Goal: Transaction & Acquisition: Purchase product/service

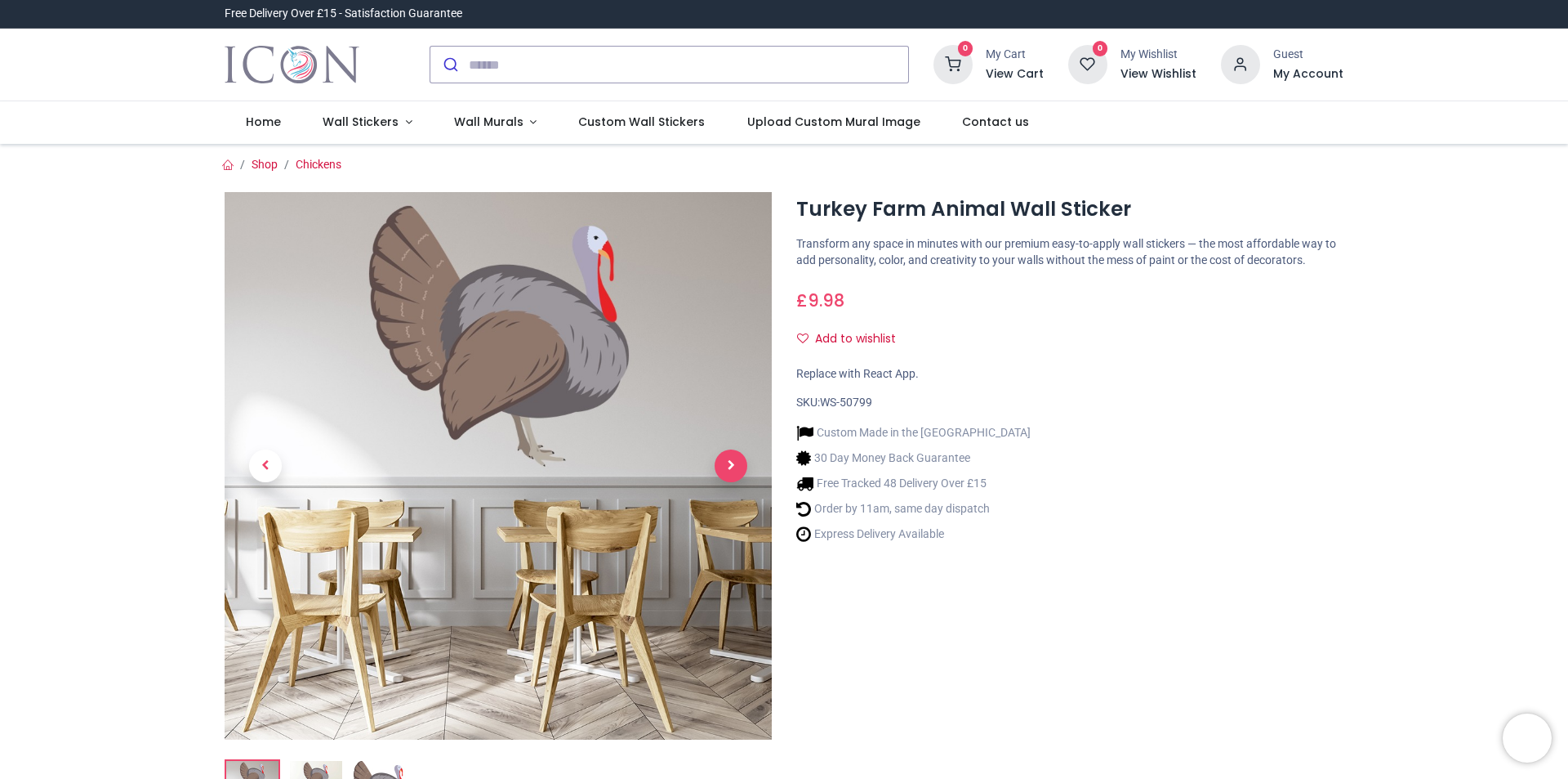
click at [735, 470] on span "Next" at bounding box center [730, 465] width 33 height 33
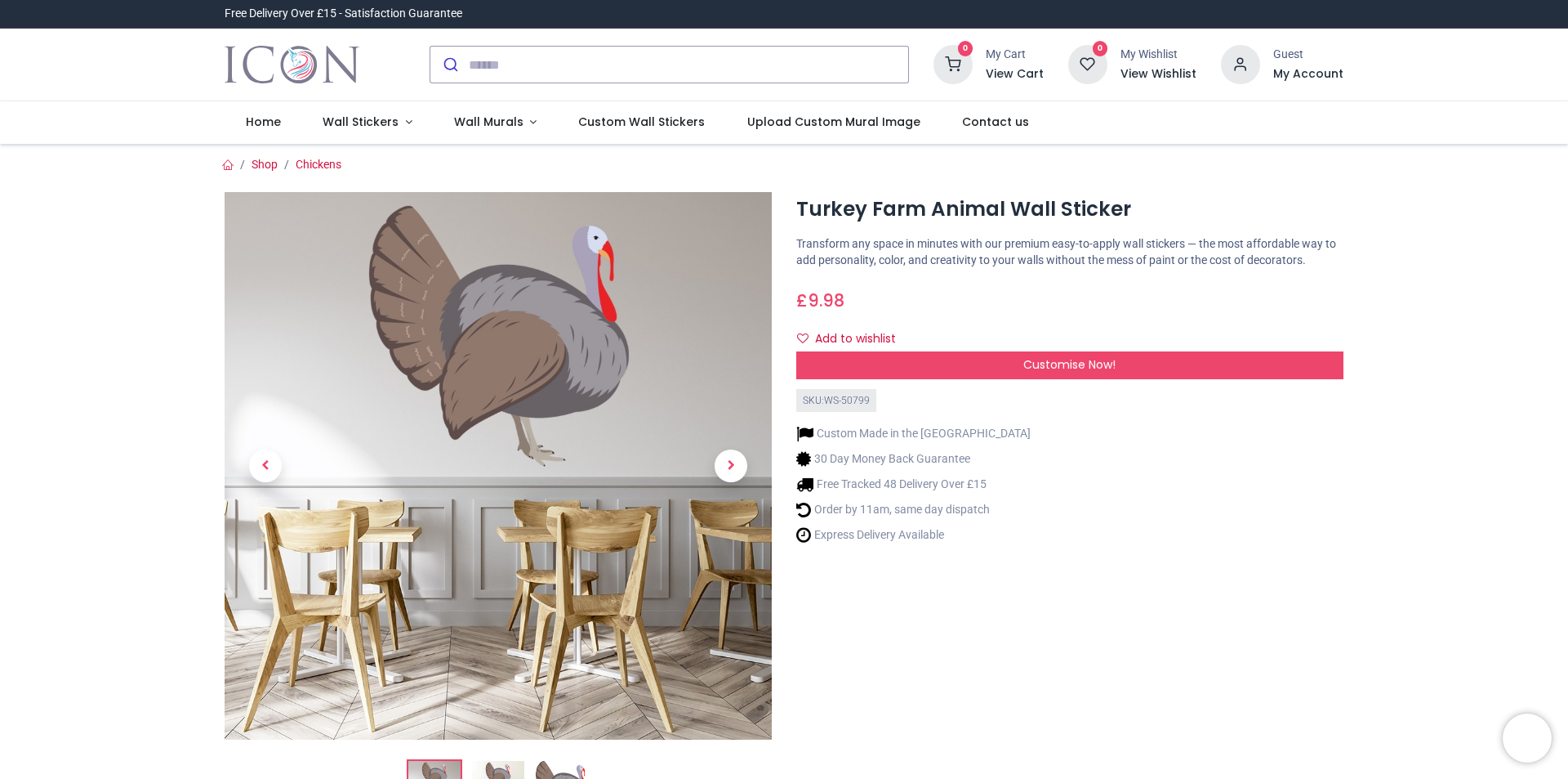
click at [735, 470] on span "Next" at bounding box center [730, 465] width 33 height 33
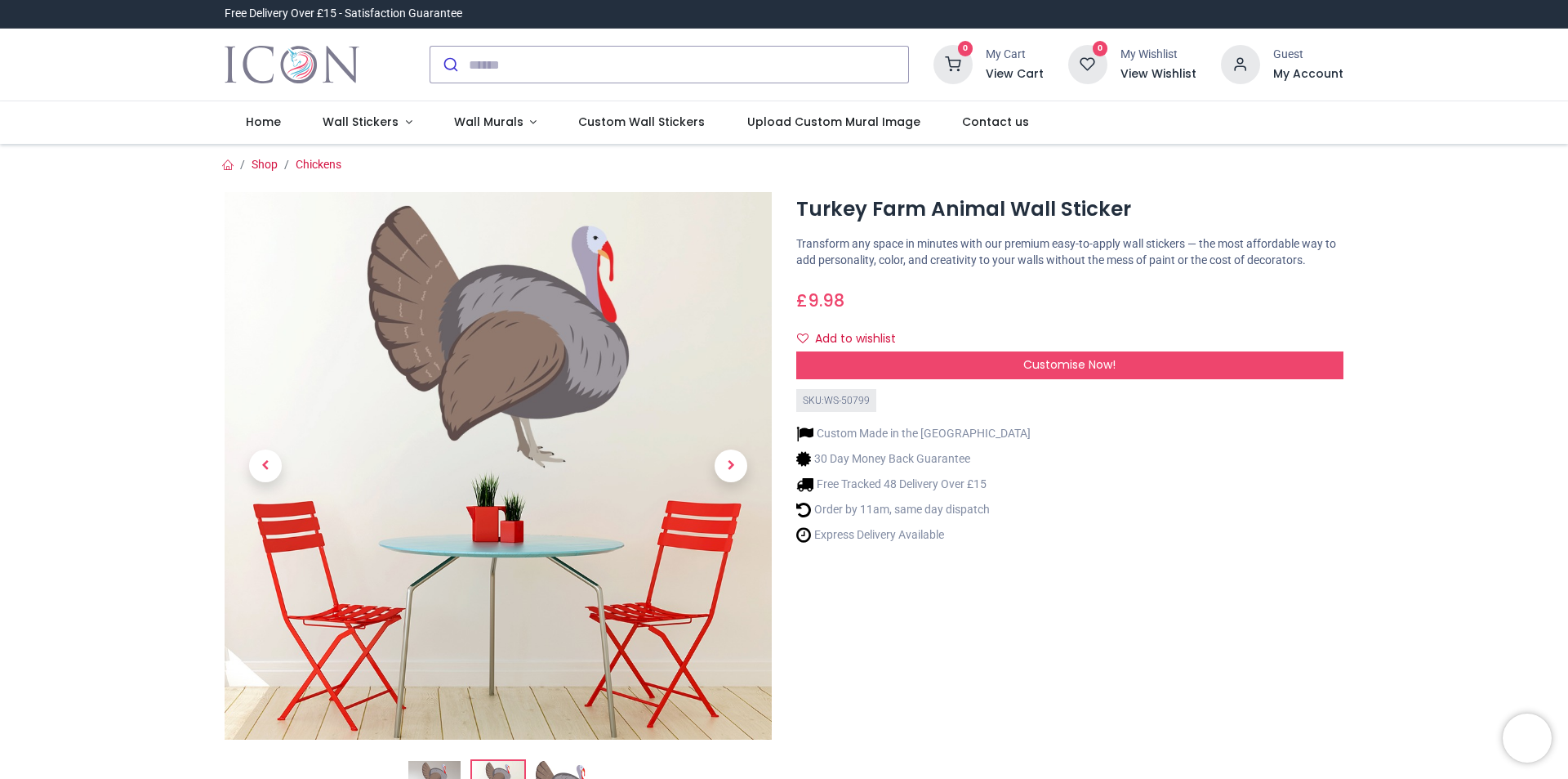
click at [735, 470] on span "Next" at bounding box center [730, 465] width 33 height 33
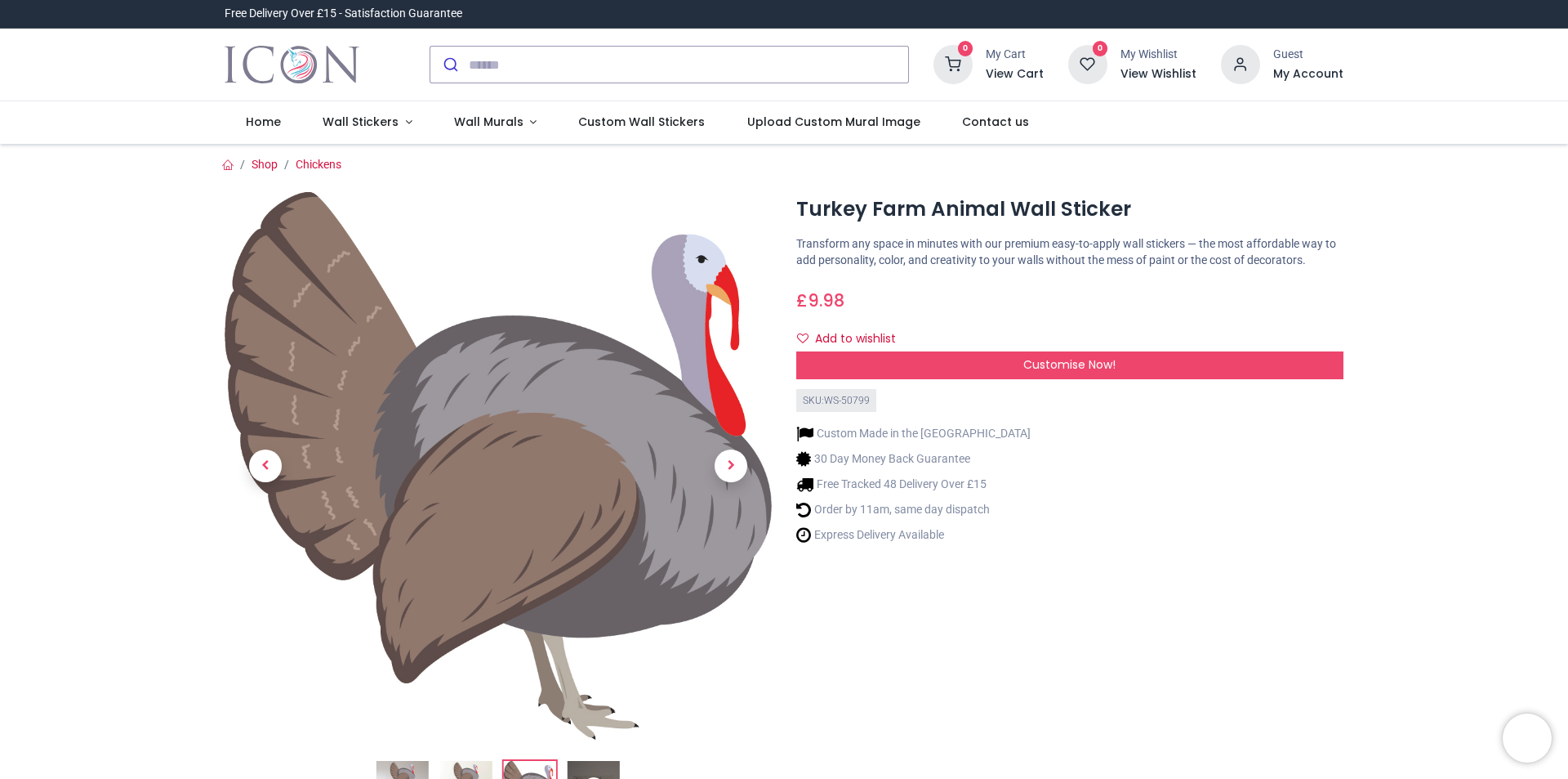
click at [735, 470] on div at bounding box center [497, 510] width 571 height 636
click at [618, 370] on img at bounding box center [498, 466] width 548 height 548
click at [246, 115] on span "Home" at bounding box center [263, 121] width 36 height 17
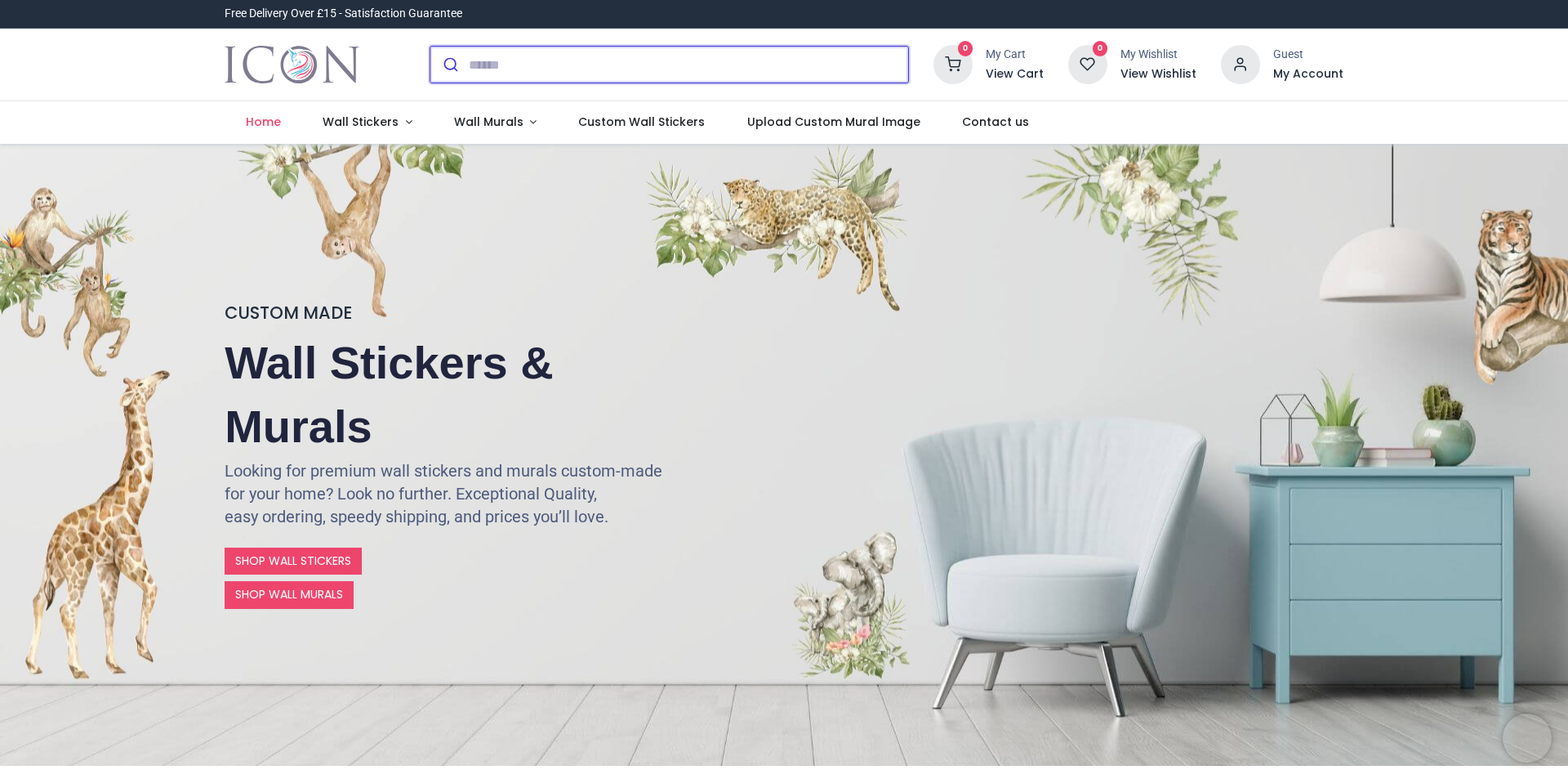
click at [563, 59] on input "search" at bounding box center [688, 64] width 439 height 36
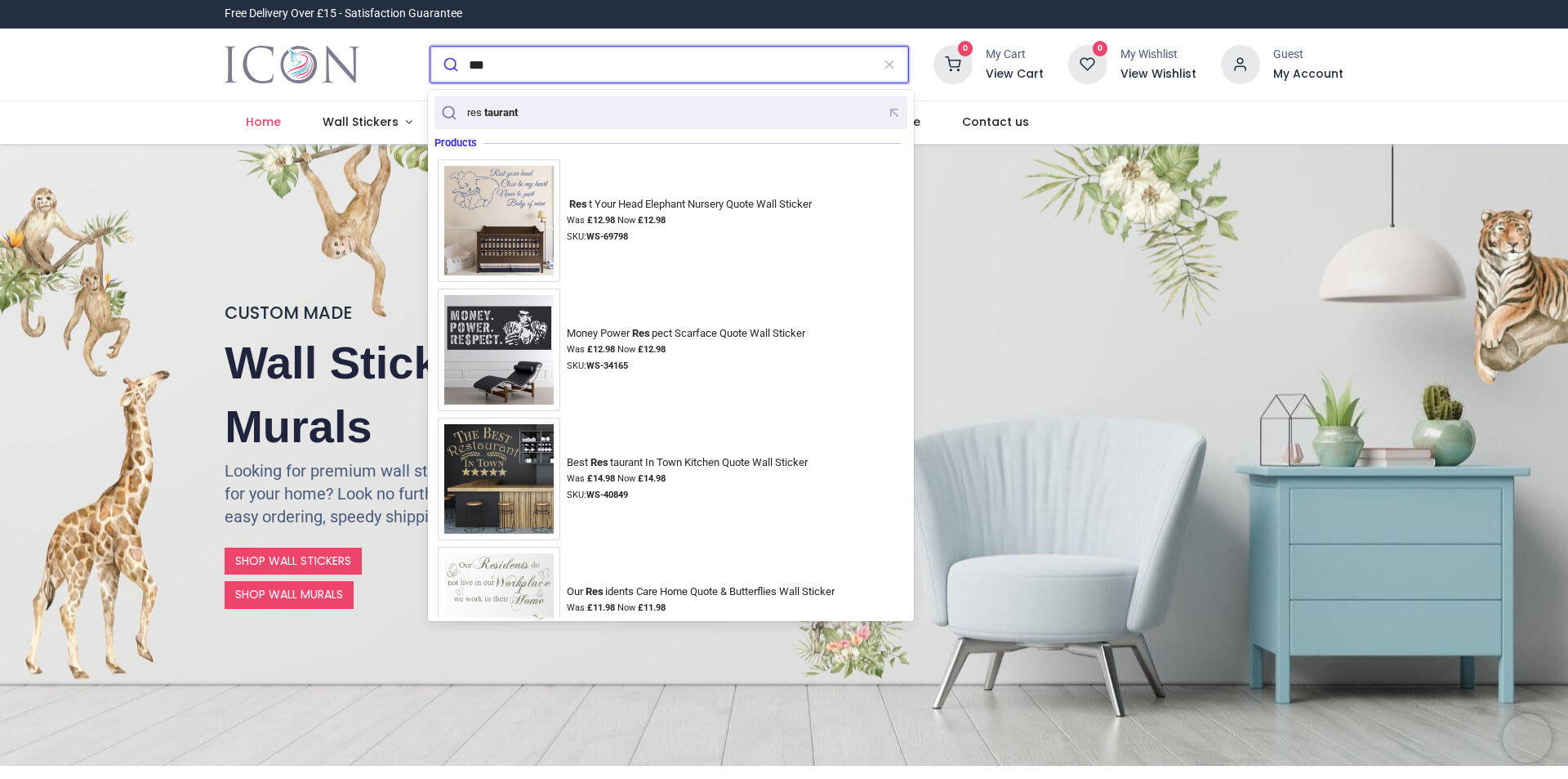
click at [566, 115] on div "res taurant" at bounding box center [671, 114] width 467 height 26
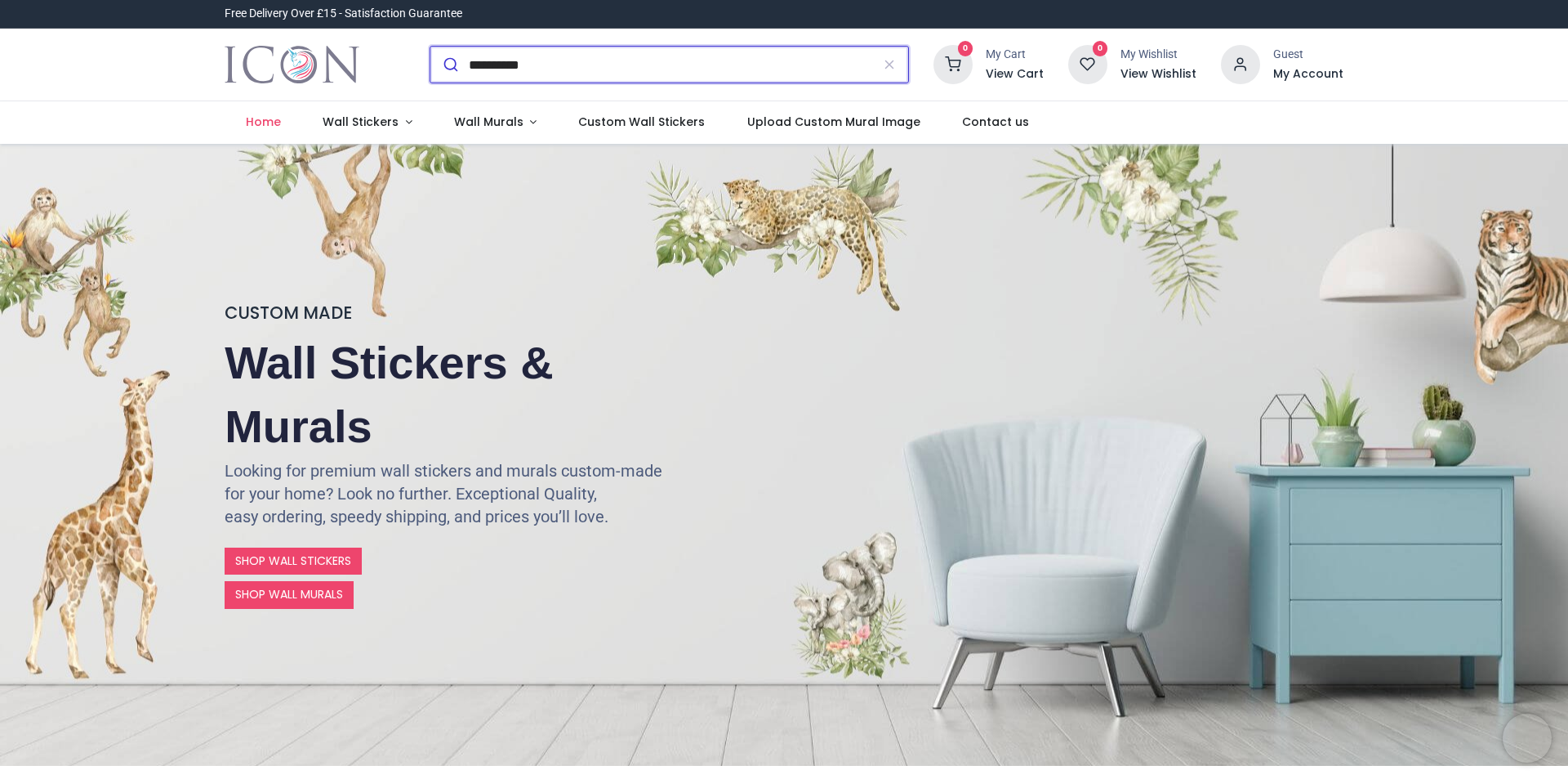
type input "**********"
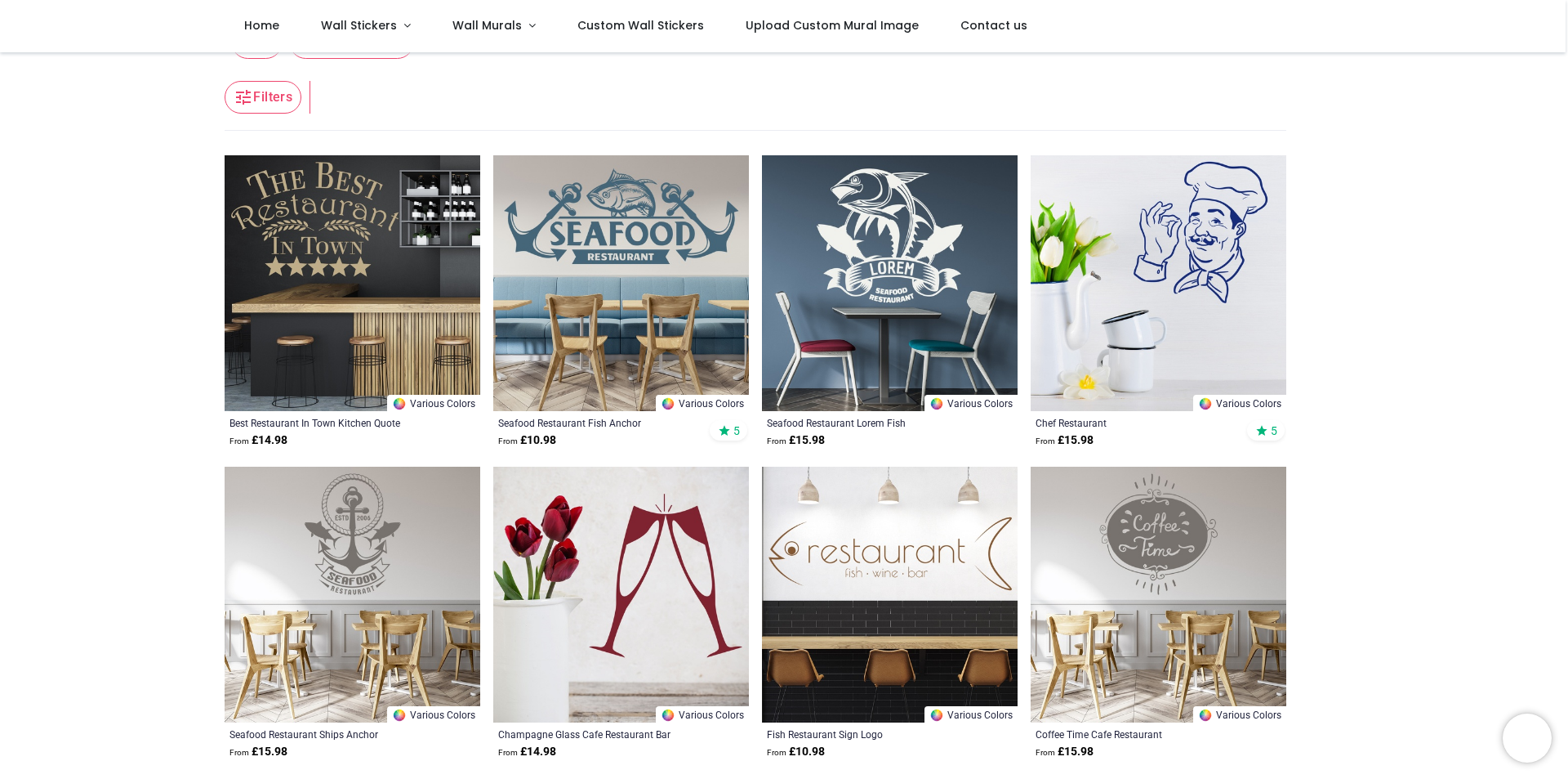
scroll to position [327, 0]
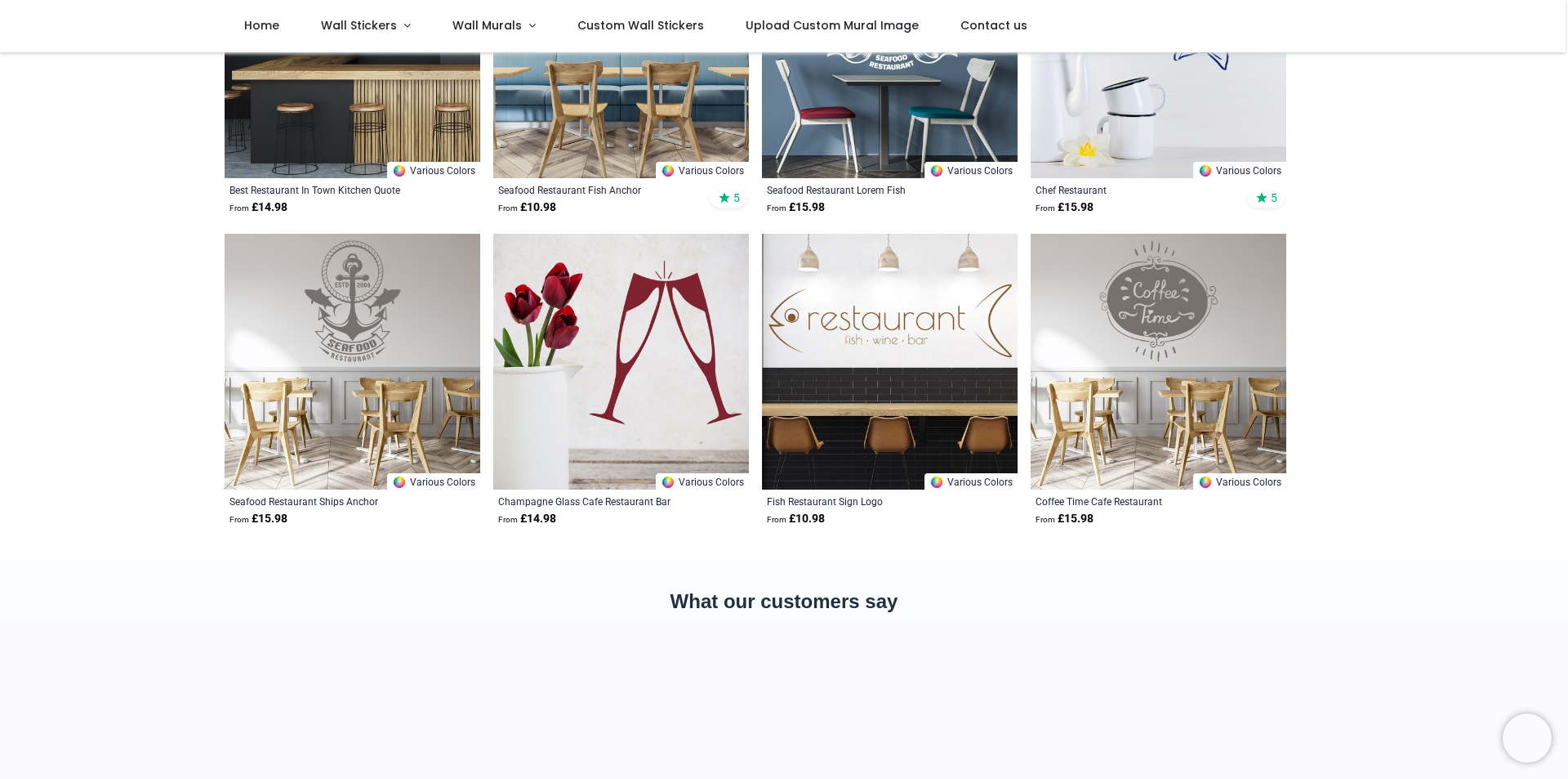
click at [867, 380] on img at bounding box center [889, 361] width 256 height 256
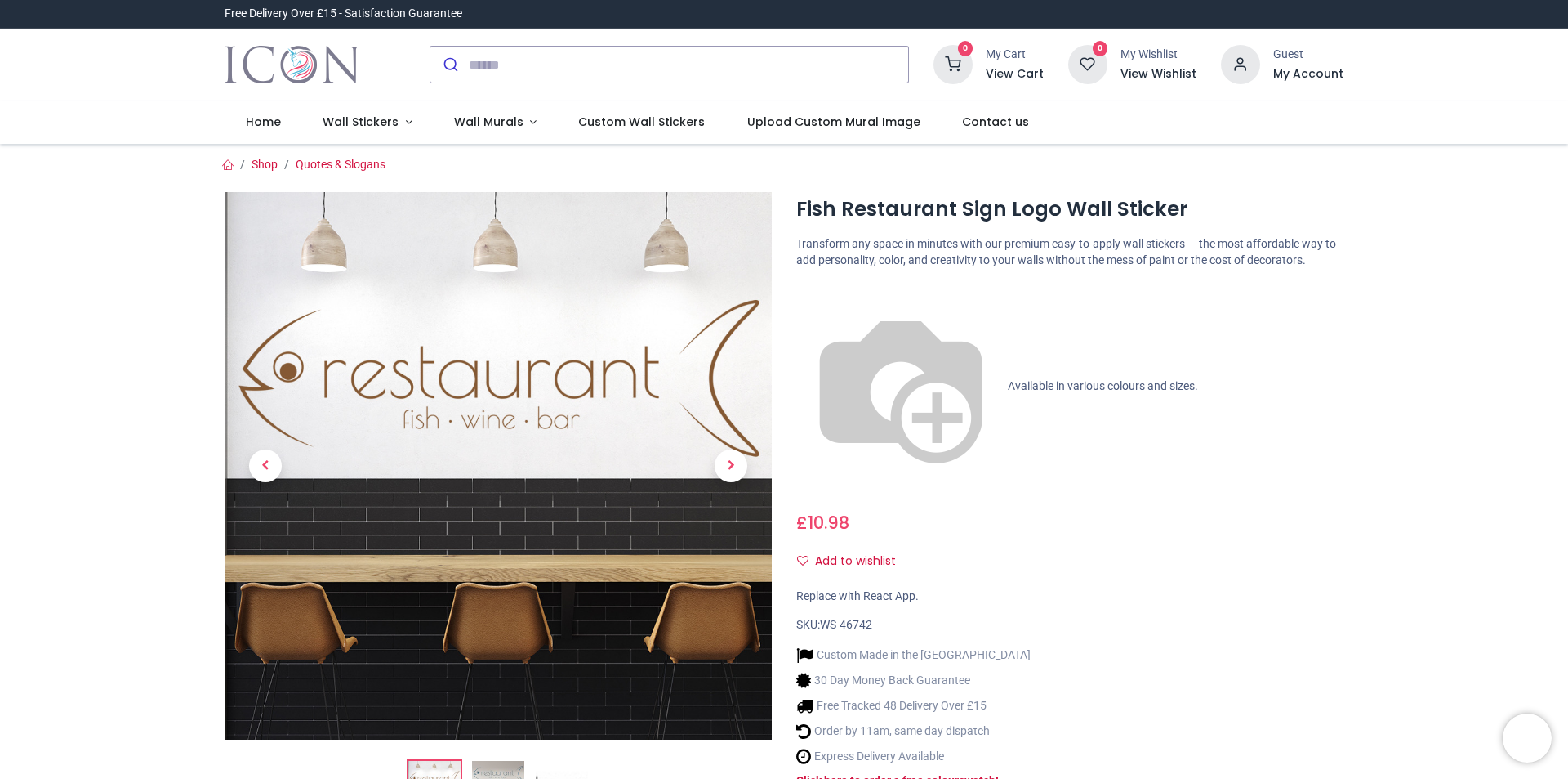
scroll to position [245, 0]
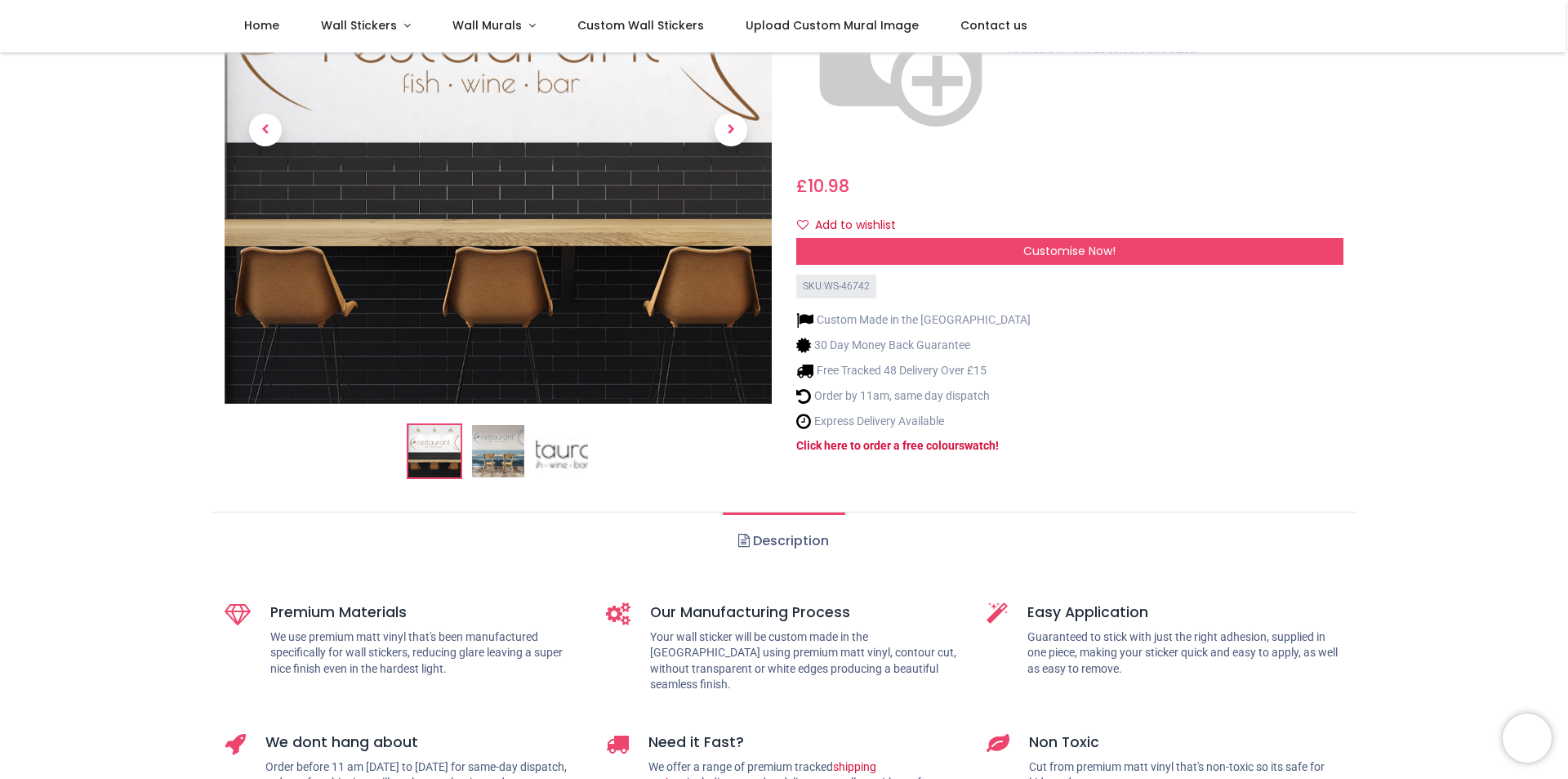
click at [482, 462] on img at bounding box center [497, 450] width 52 height 52
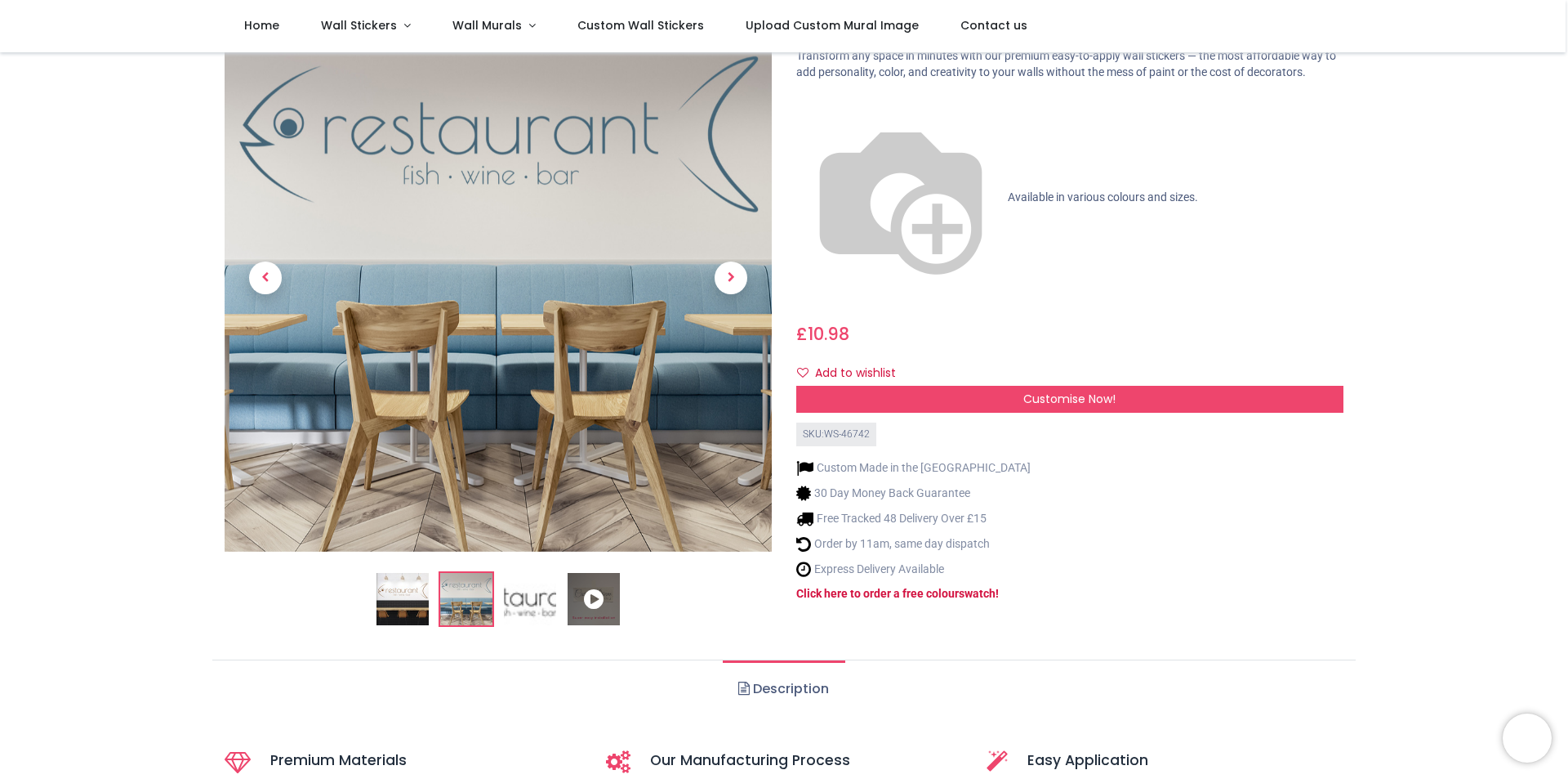
scroll to position [0, 0]
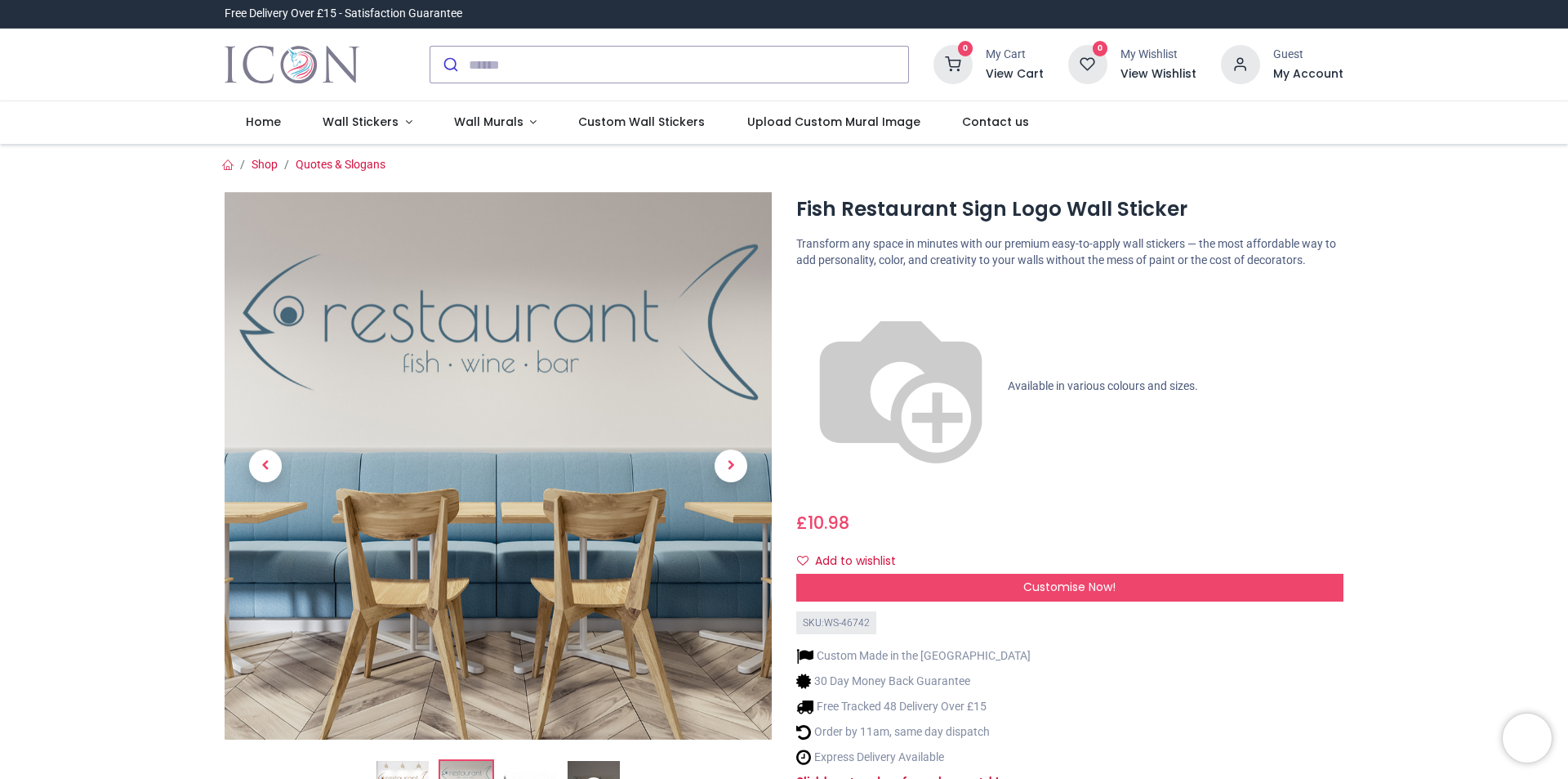
click at [414, 761] on img at bounding box center [403, 787] width 52 height 52
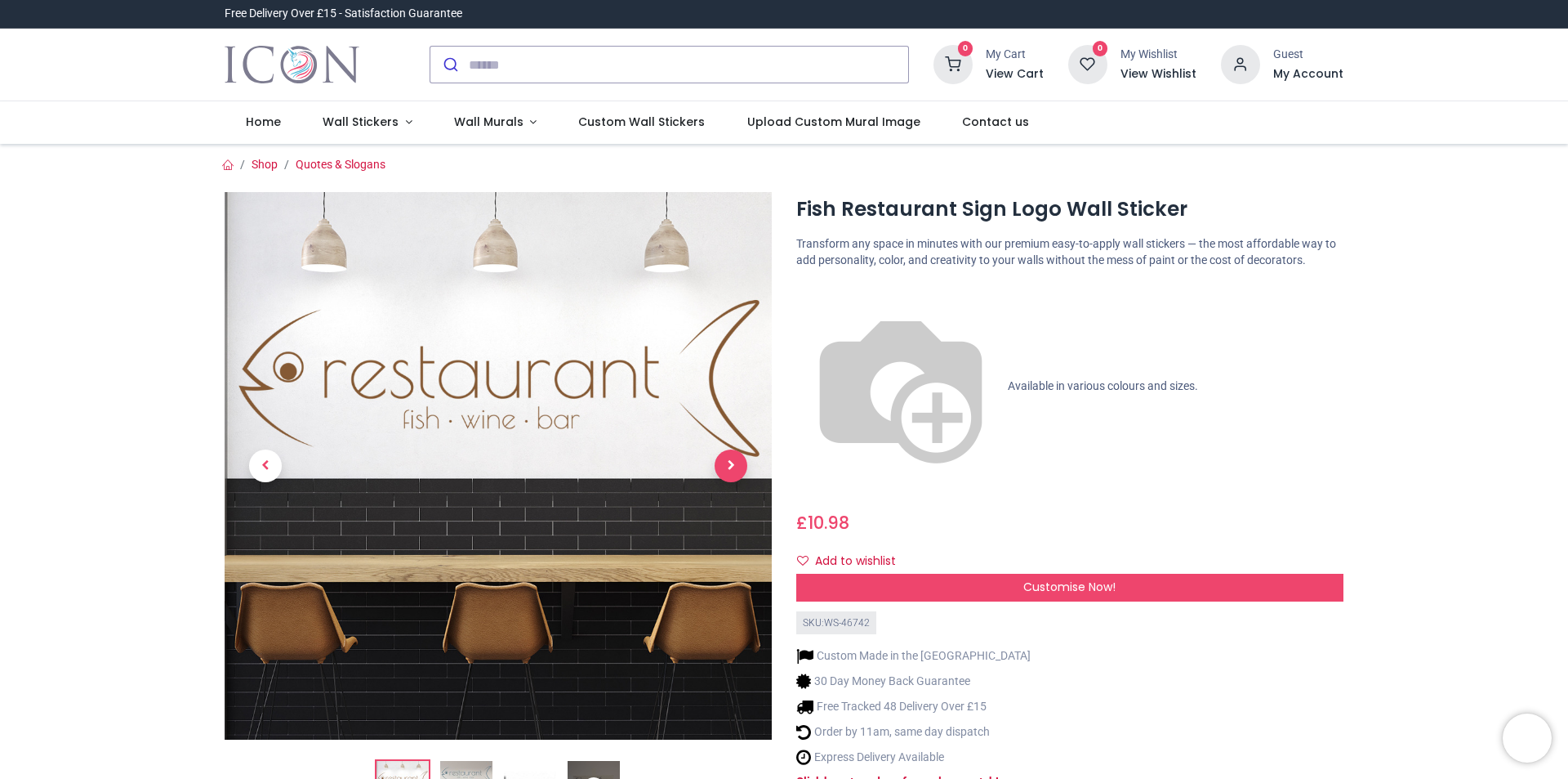
click at [740, 462] on span "Next" at bounding box center [730, 465] width 33 height 33
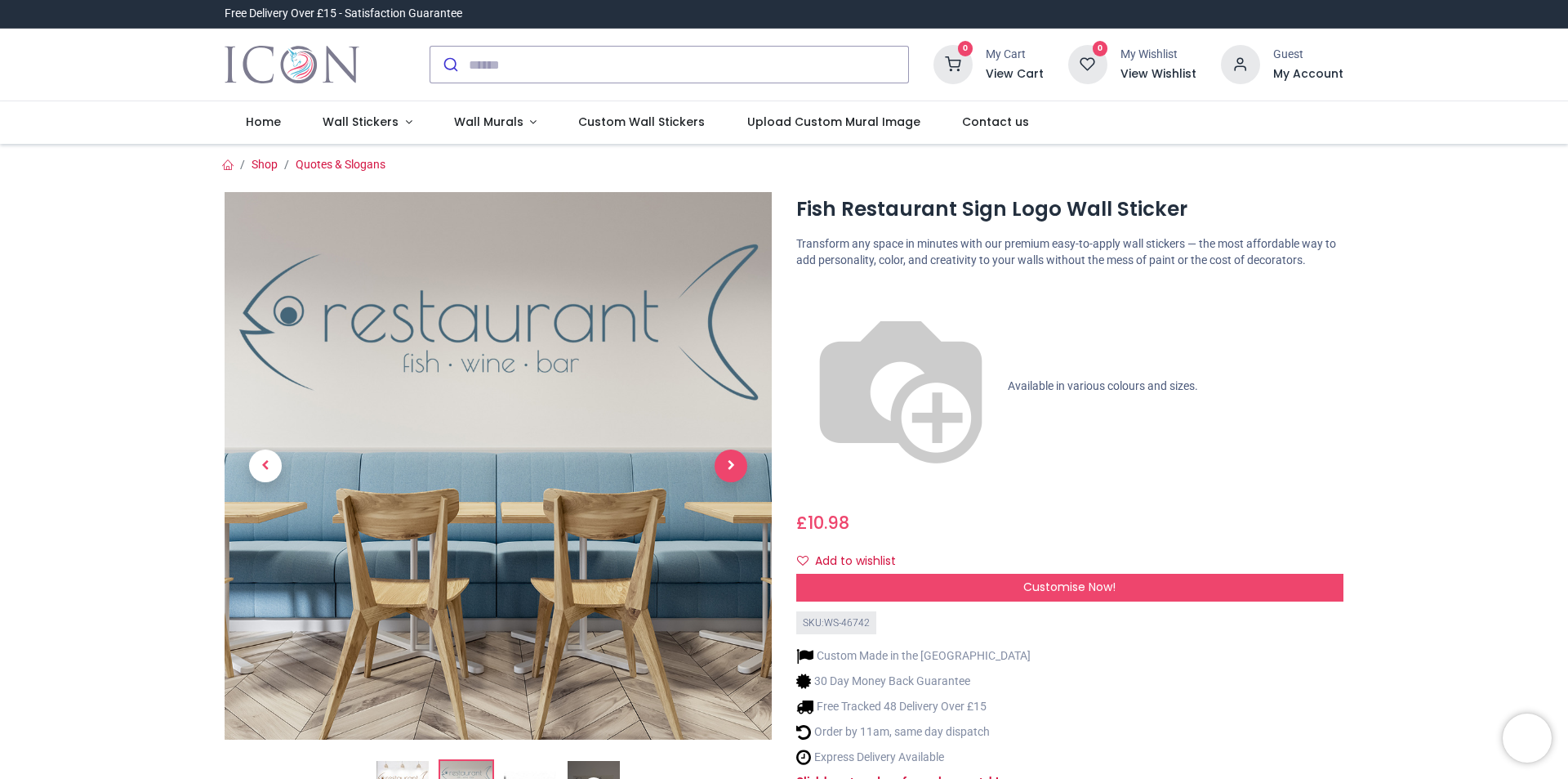
click at [740, 462] on span "Next" at bounding box center [730, 465] width 33 height 33
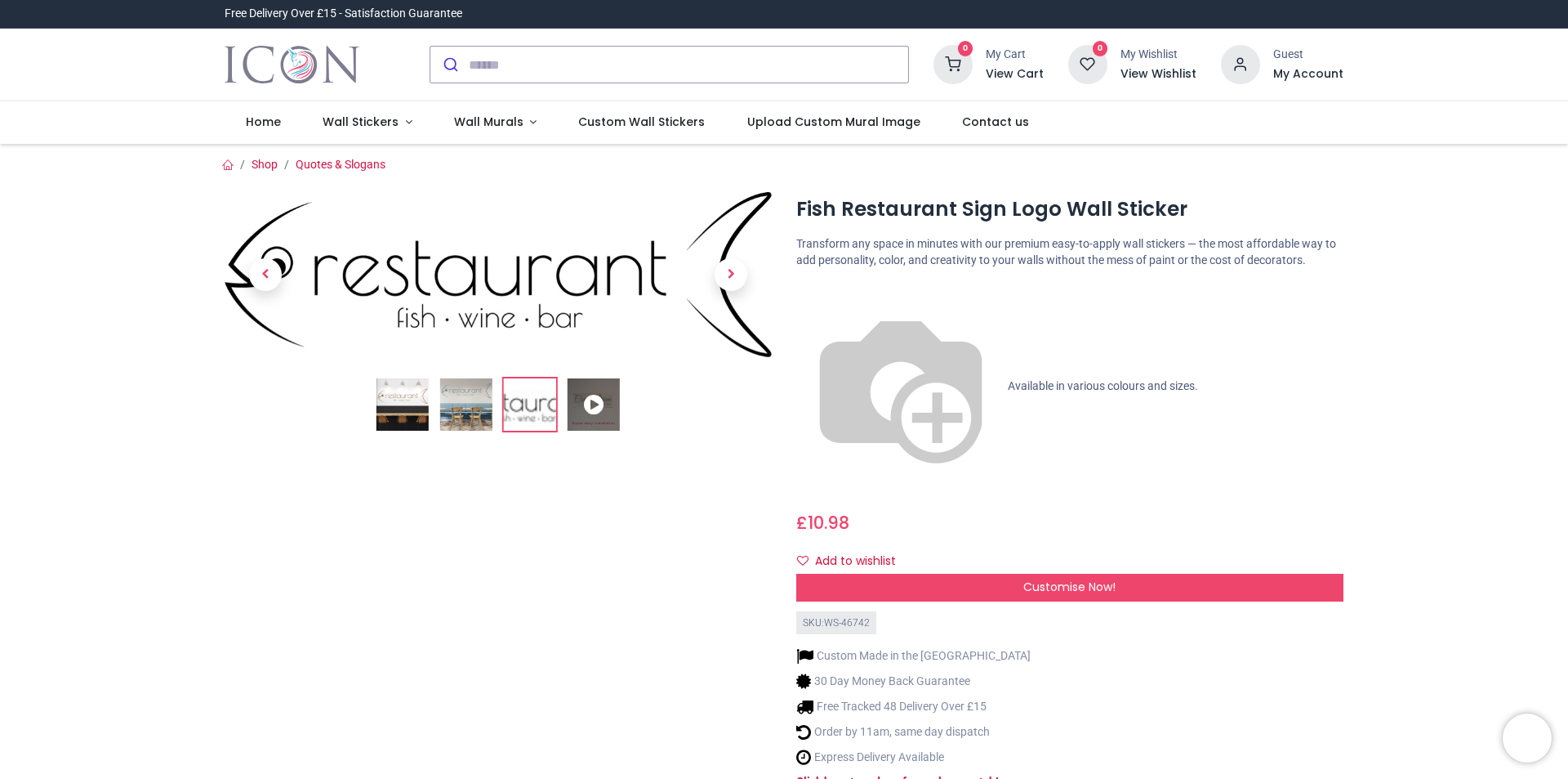
click at [740, 462] on div at bounding box center [497, 505] width 571 height 624
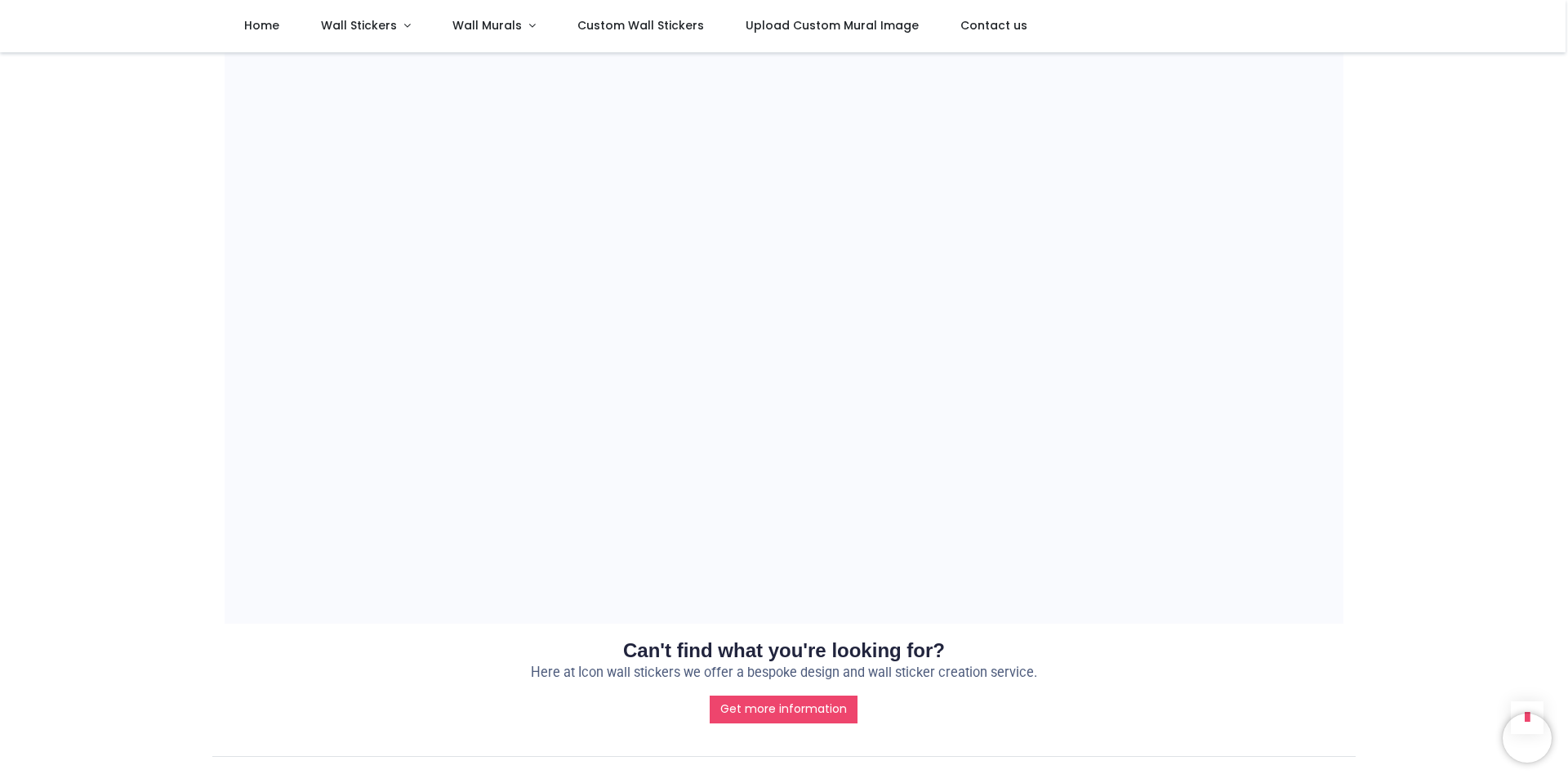
scroll to position [1307, 0]
